Goal: Obtain resource: Download file/media

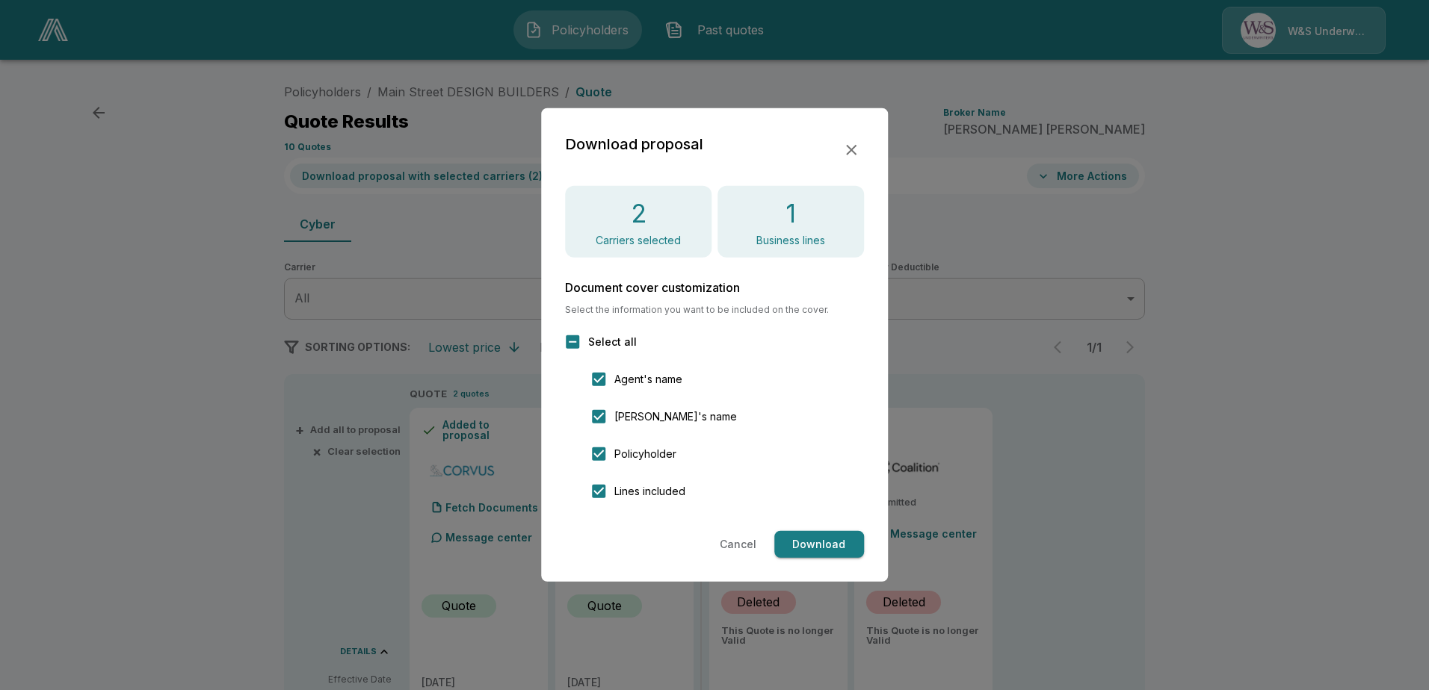
click at [743, 535] on button "Cancel" at bounding box center [738, 545] width 49 height 28
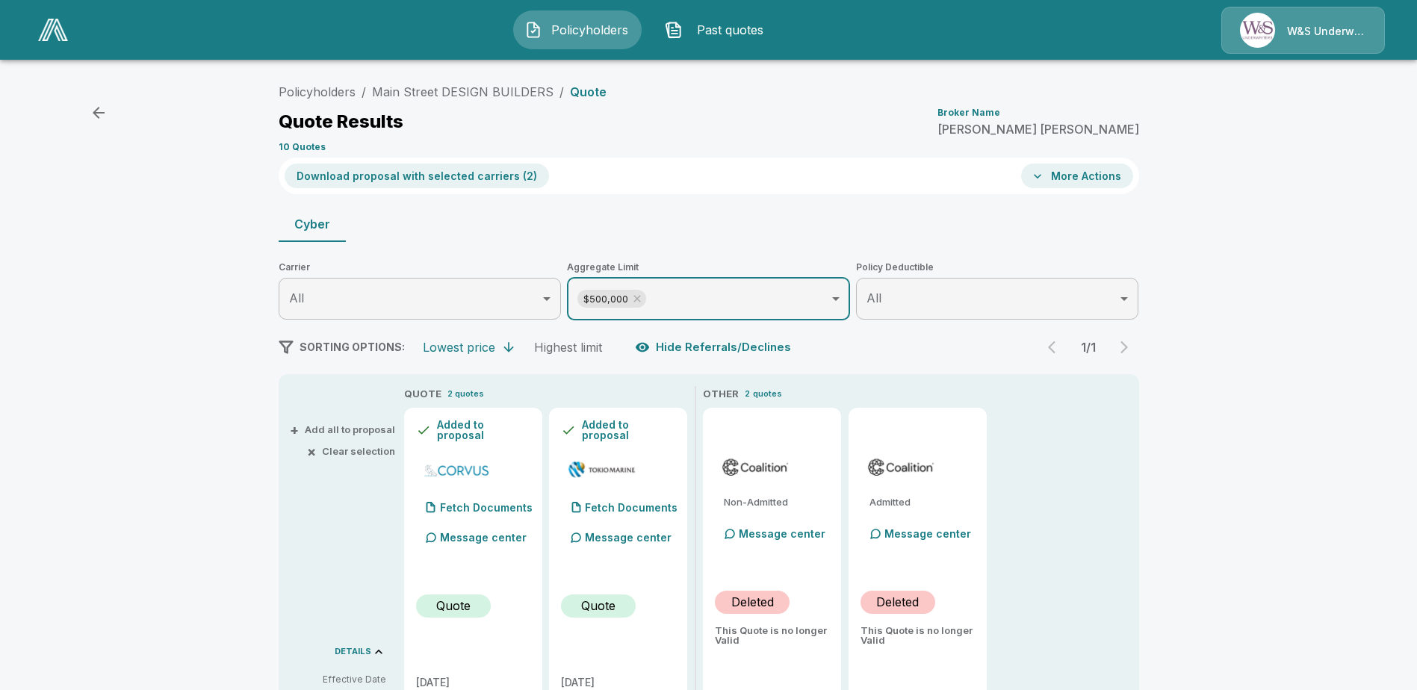
click at [600, 35] on span "Policyholders" at bounding box center [589, 30] width 82 height 18
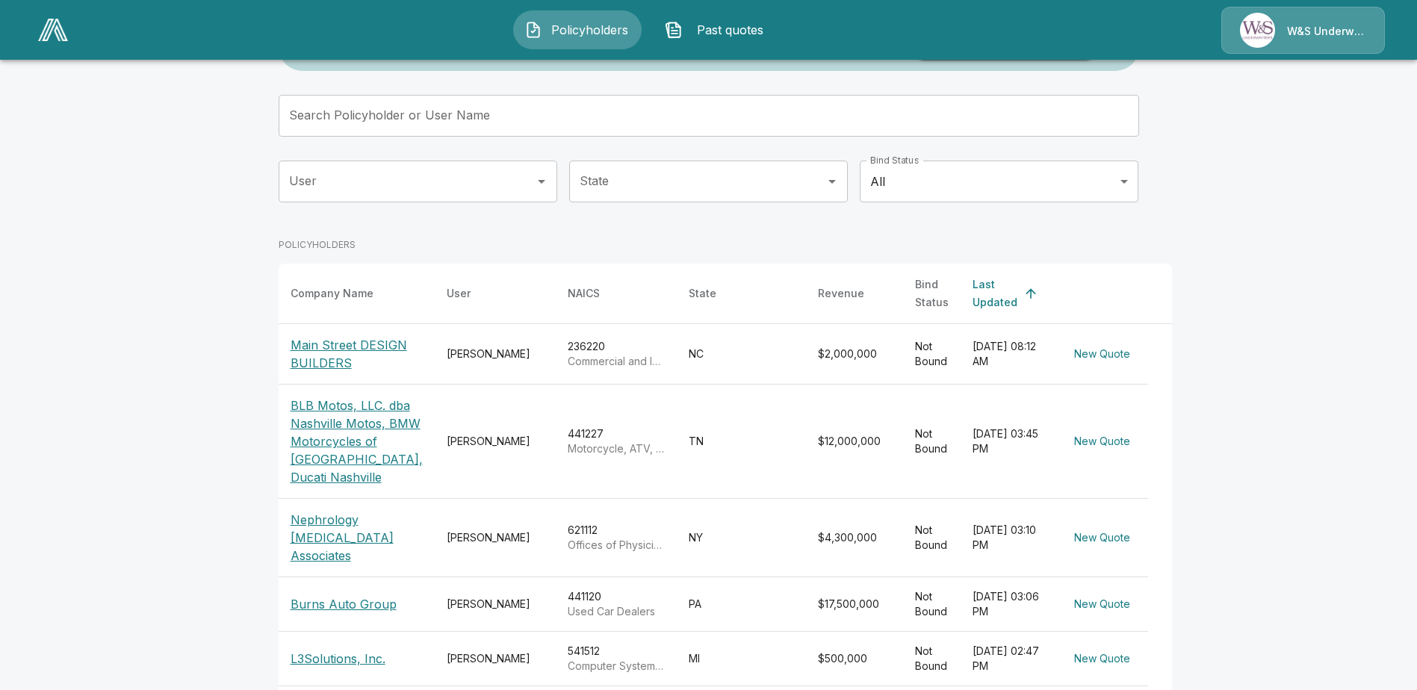
scroll to position [149, 0]
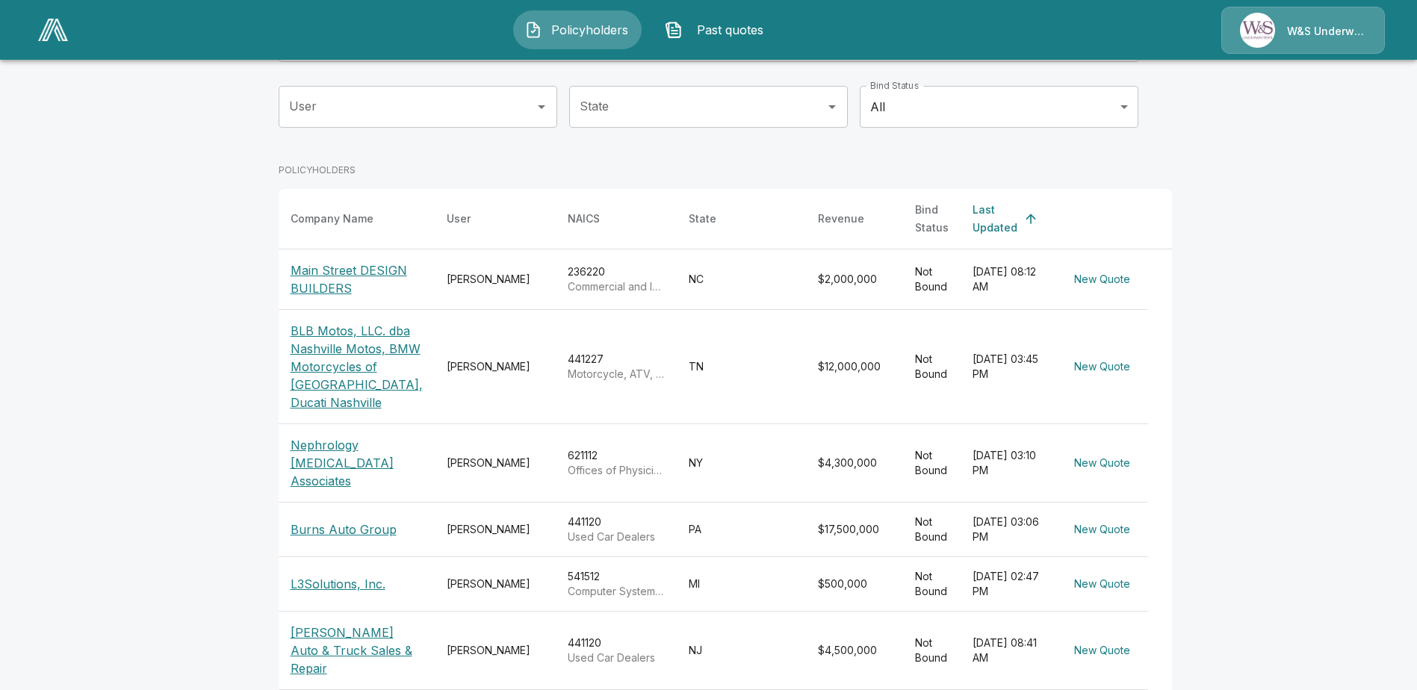
click at [376, 536] on p "Burns Auto Group" at bounding box center [344, 530] width 106 height 18
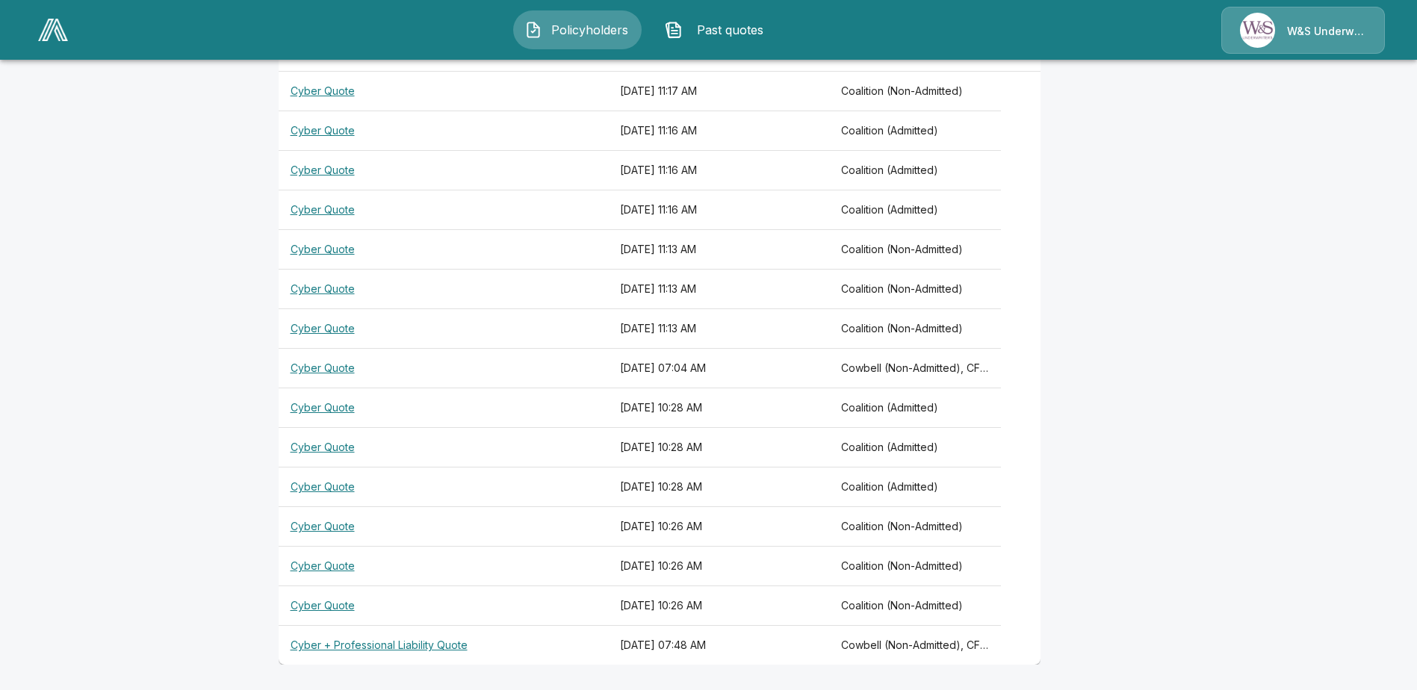
scroll to position [451, 0]
click at [434, 640] on th "Cyber + Professional Liability Quote" at bounding box center [444, 643] width 330 height 40
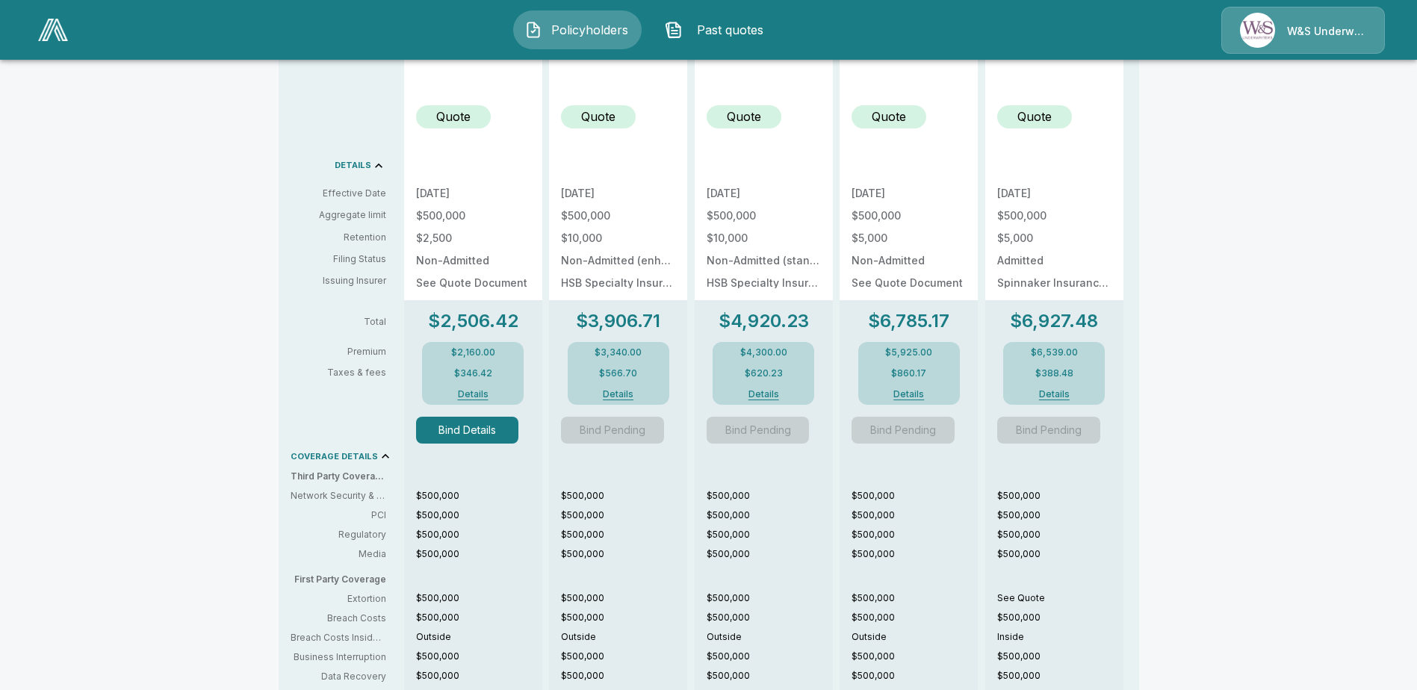
scroll to position [601, 0]
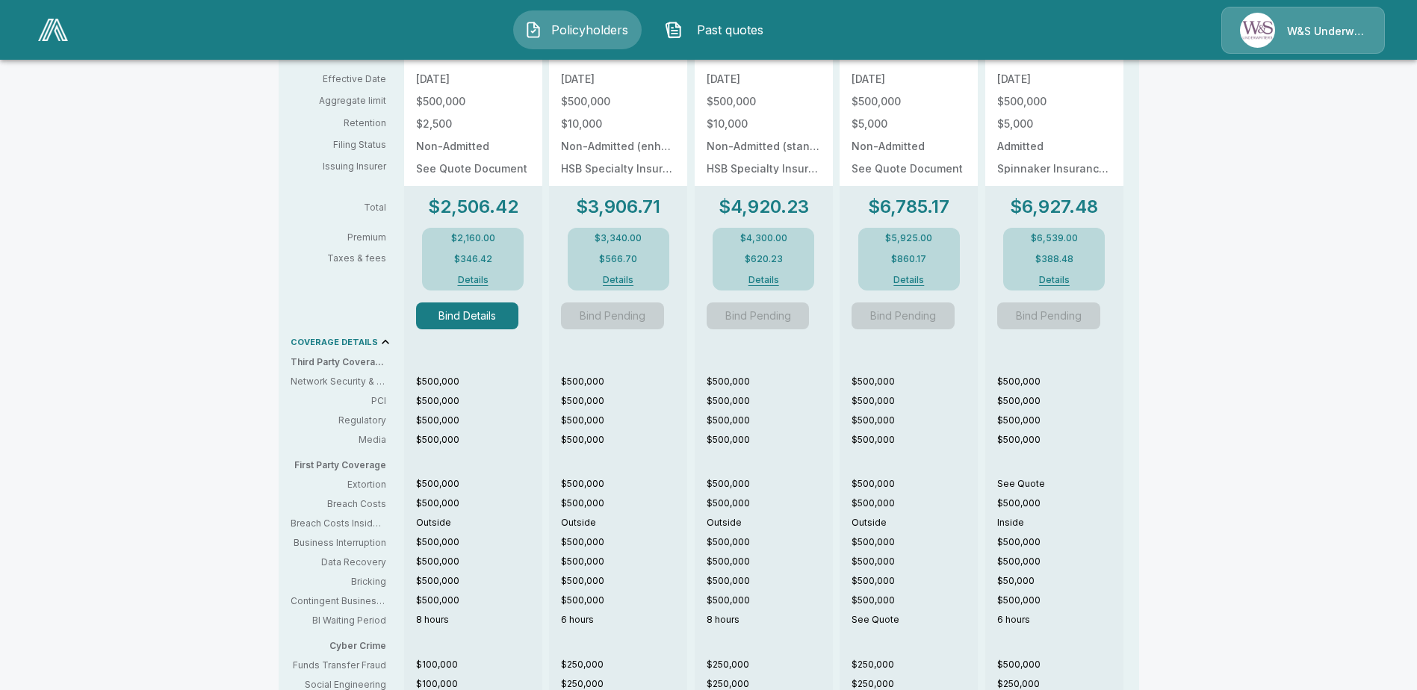
click at [481, 280] on button "Details" at bounding box center [473, 280] width 60 height 9
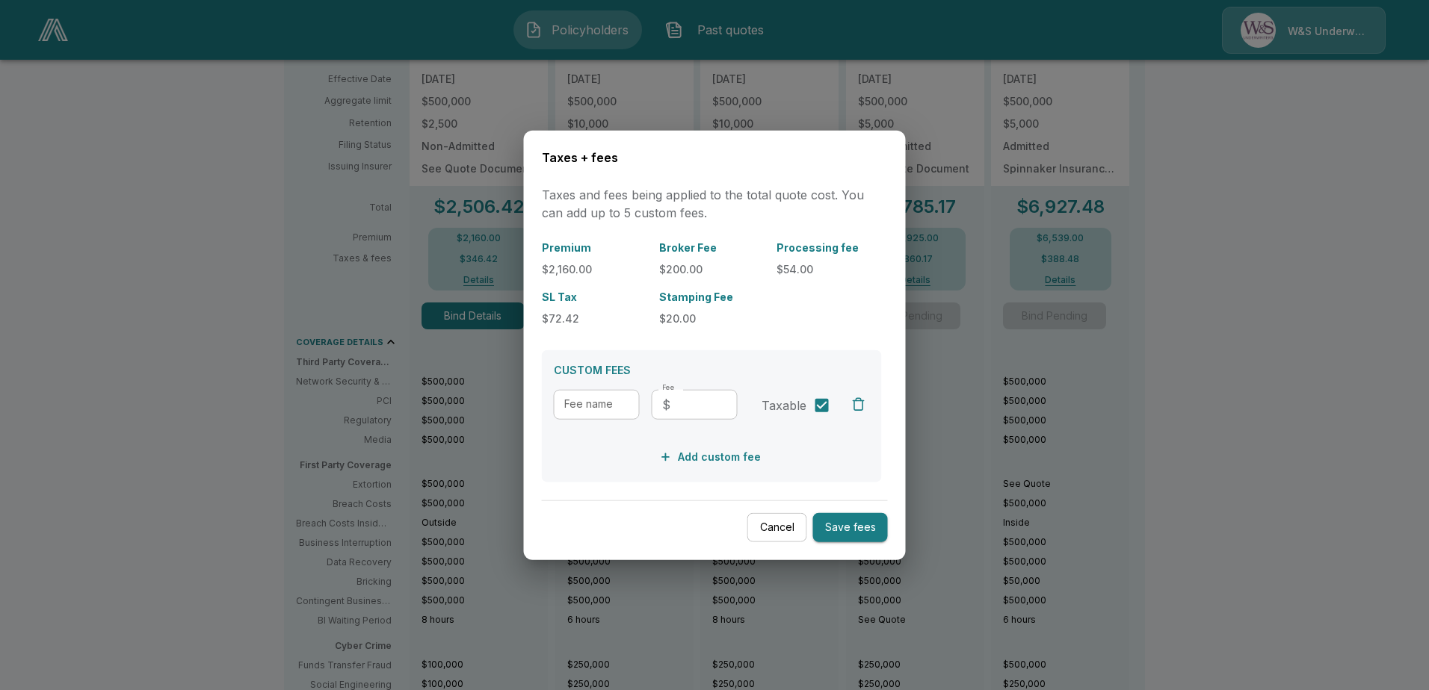
click at [774, 526] on button "Cancel" at bounding box center [777, 527] width 60 height 29
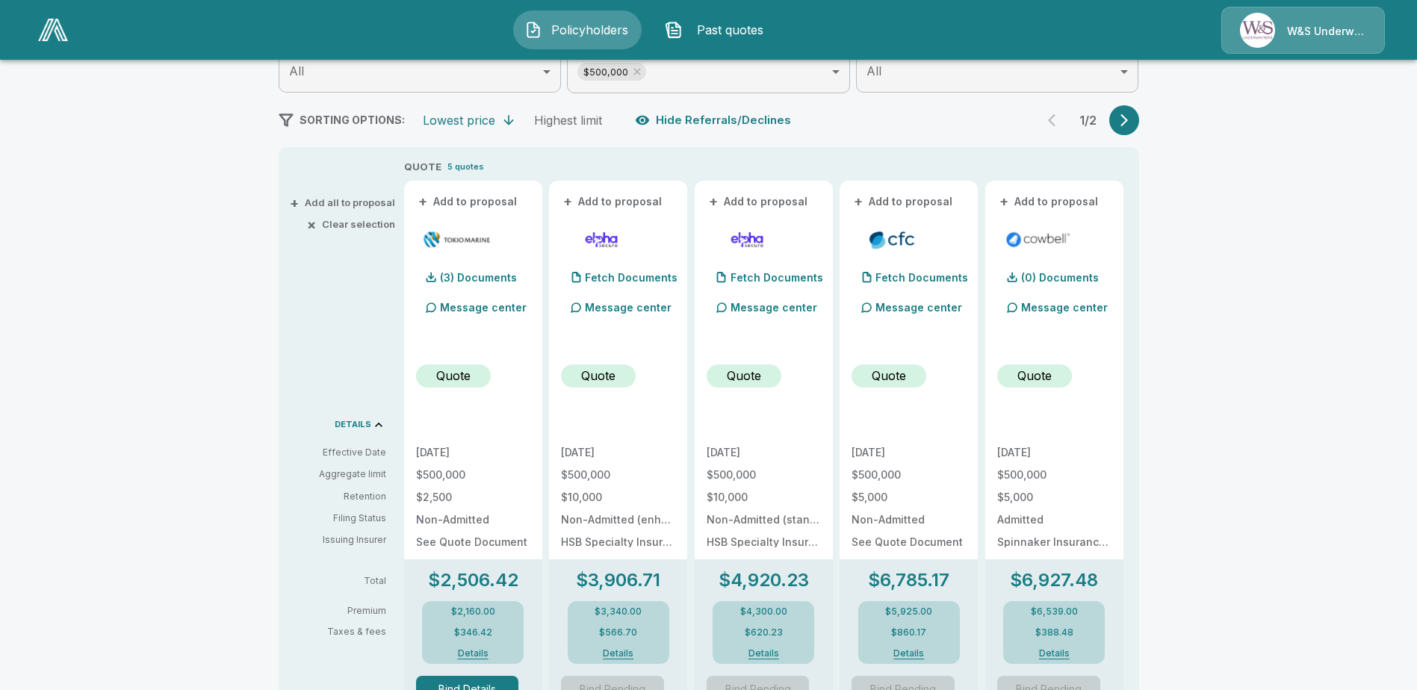
scroll to position [0, 0]
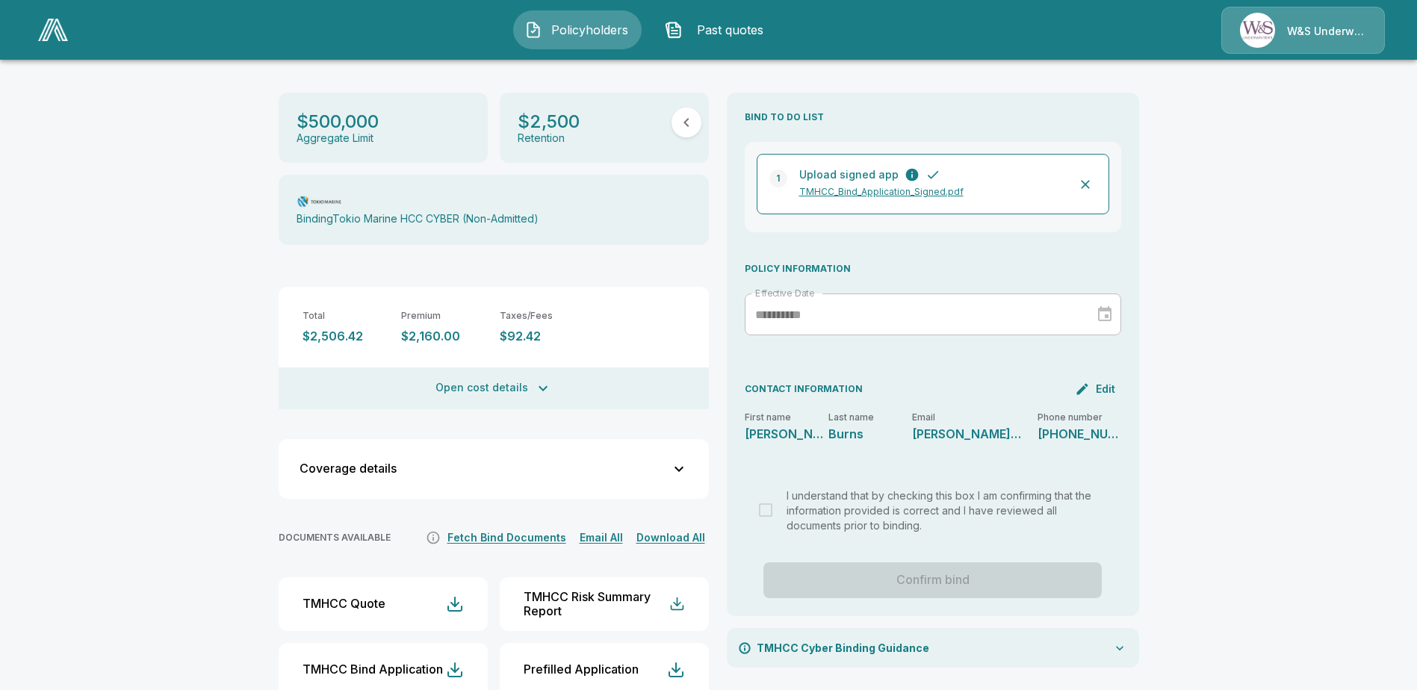
scroll to position [225, 0]
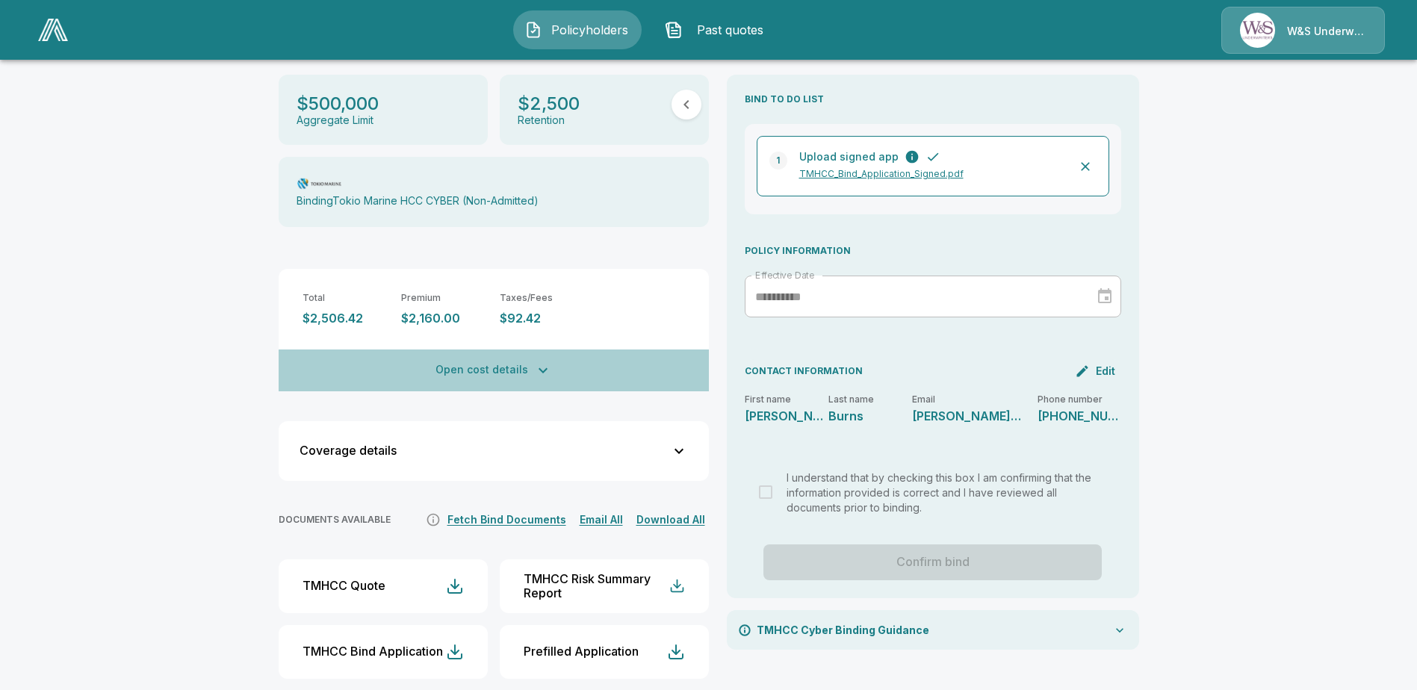
click at [503, 355] on button "Open cost details" at bounding box center [494, 371] width 430 height 42
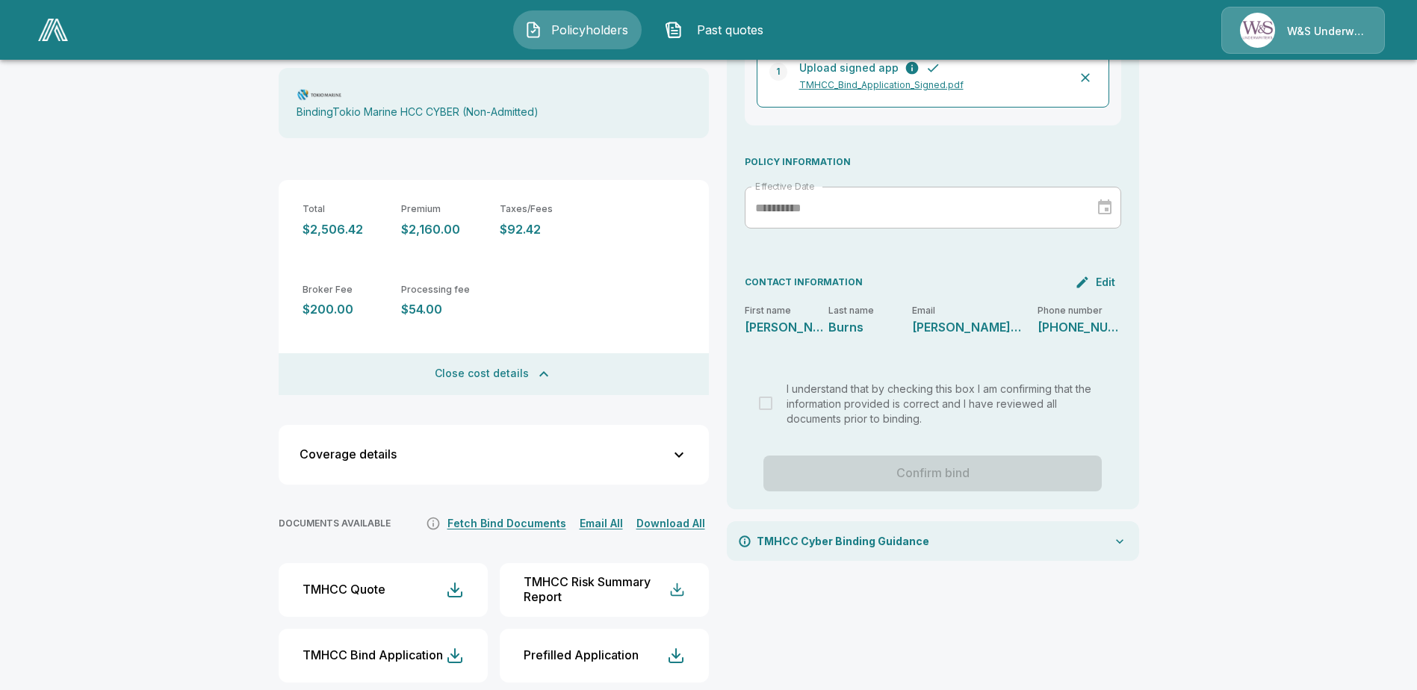
scroll to position [318, 0]
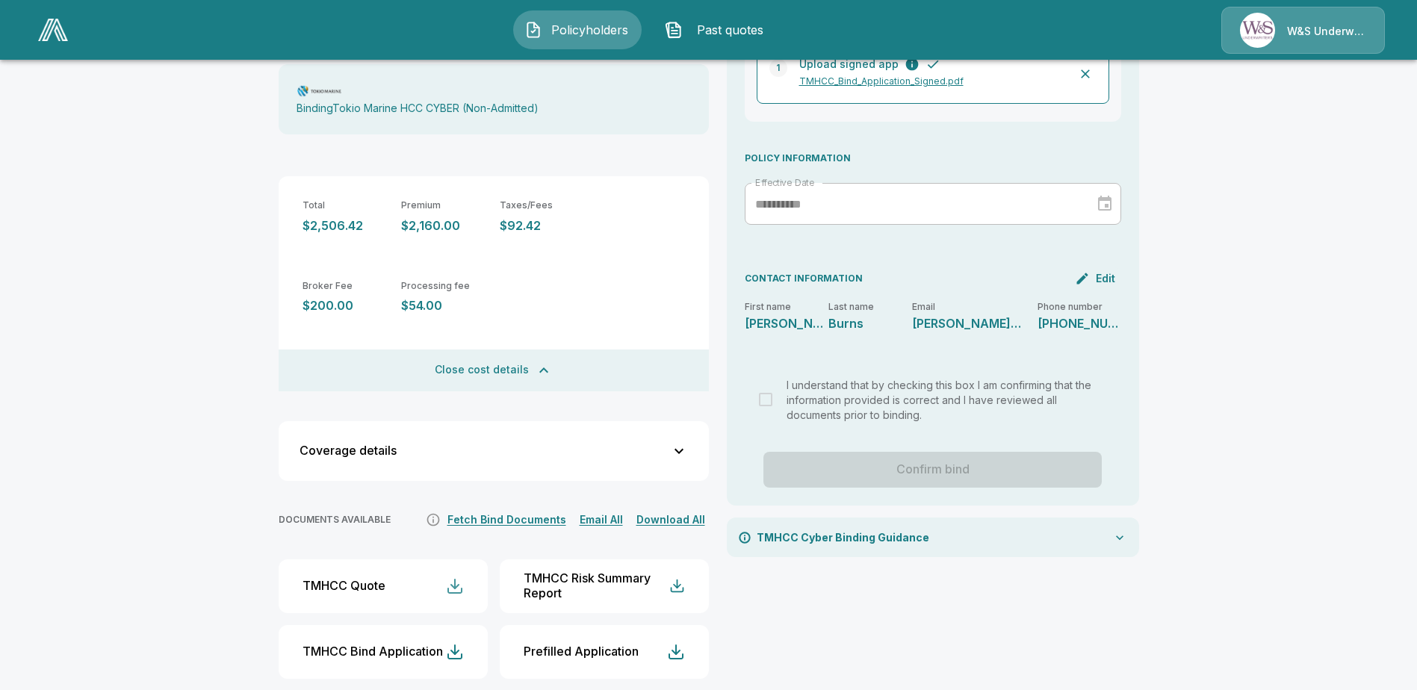
click at [457, 578] on div "button" at bounding box center [455, 587] width 18 height 18
click at [606, 511] on button "Email All" at bounding box center [601, 520] width 51 height 19
click at [692, 511] on button "Download All" at bounding box center [671, 520] width 76 height 19
click at [554, 645] on div "Prefilled Application" at bounding box center [581, 652] width 115 height 14
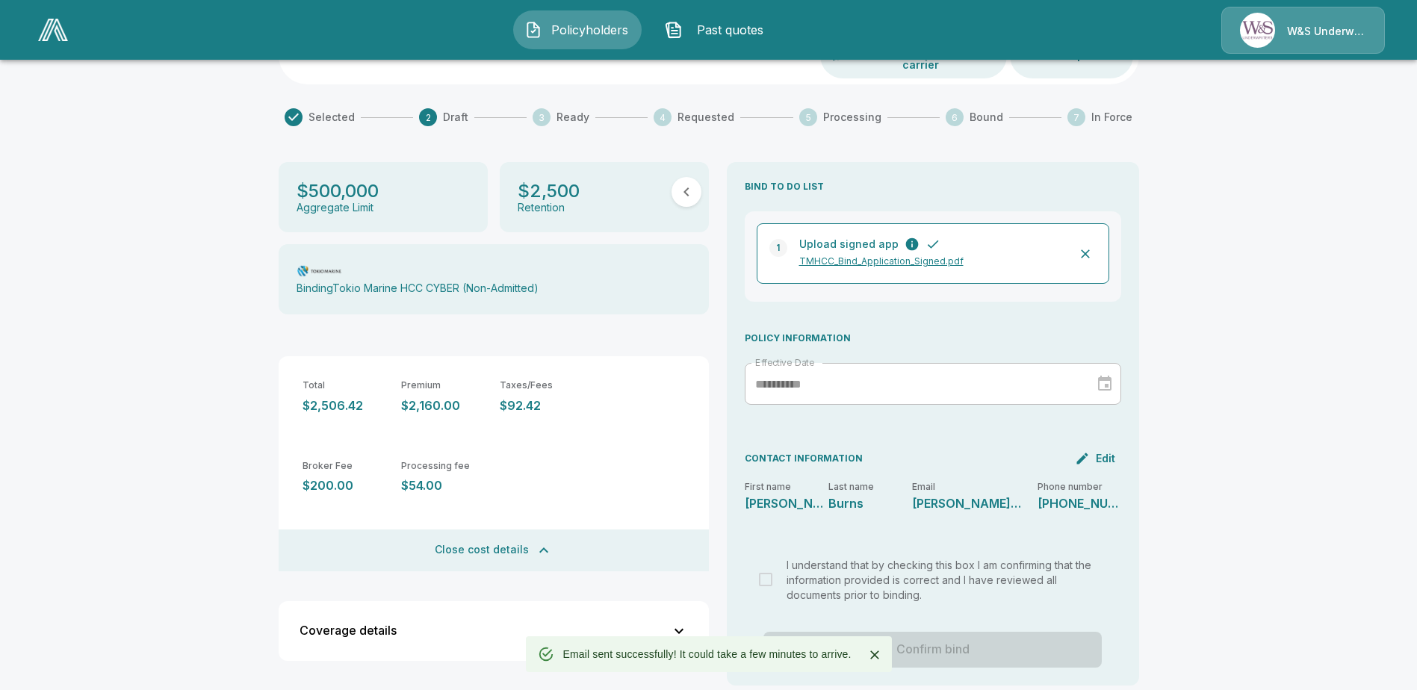
scroll to position [0, 0]
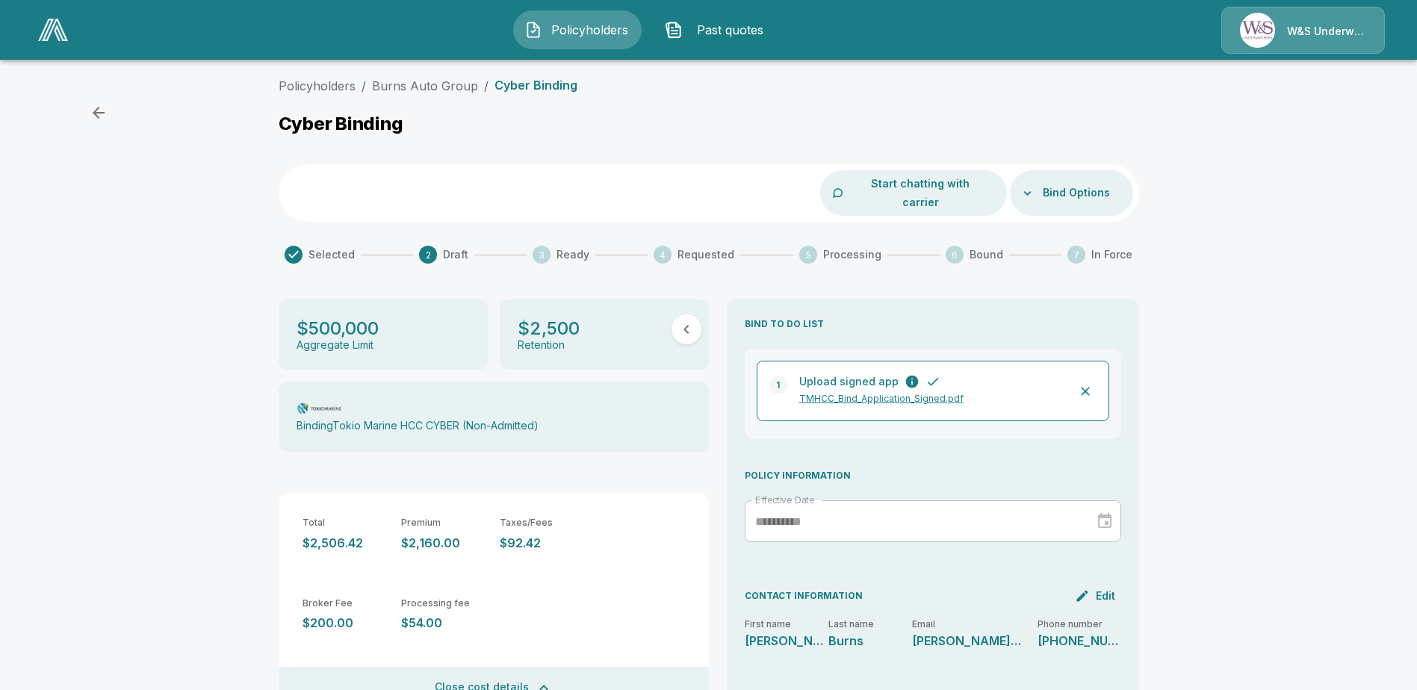
click at [856, 392] on p "TMHCC_Bind_Application_Signed.pdf" at bounding box center [930, 398] width 263 height 13
